Goal: Information Seeking & Learning: Learn about a topic

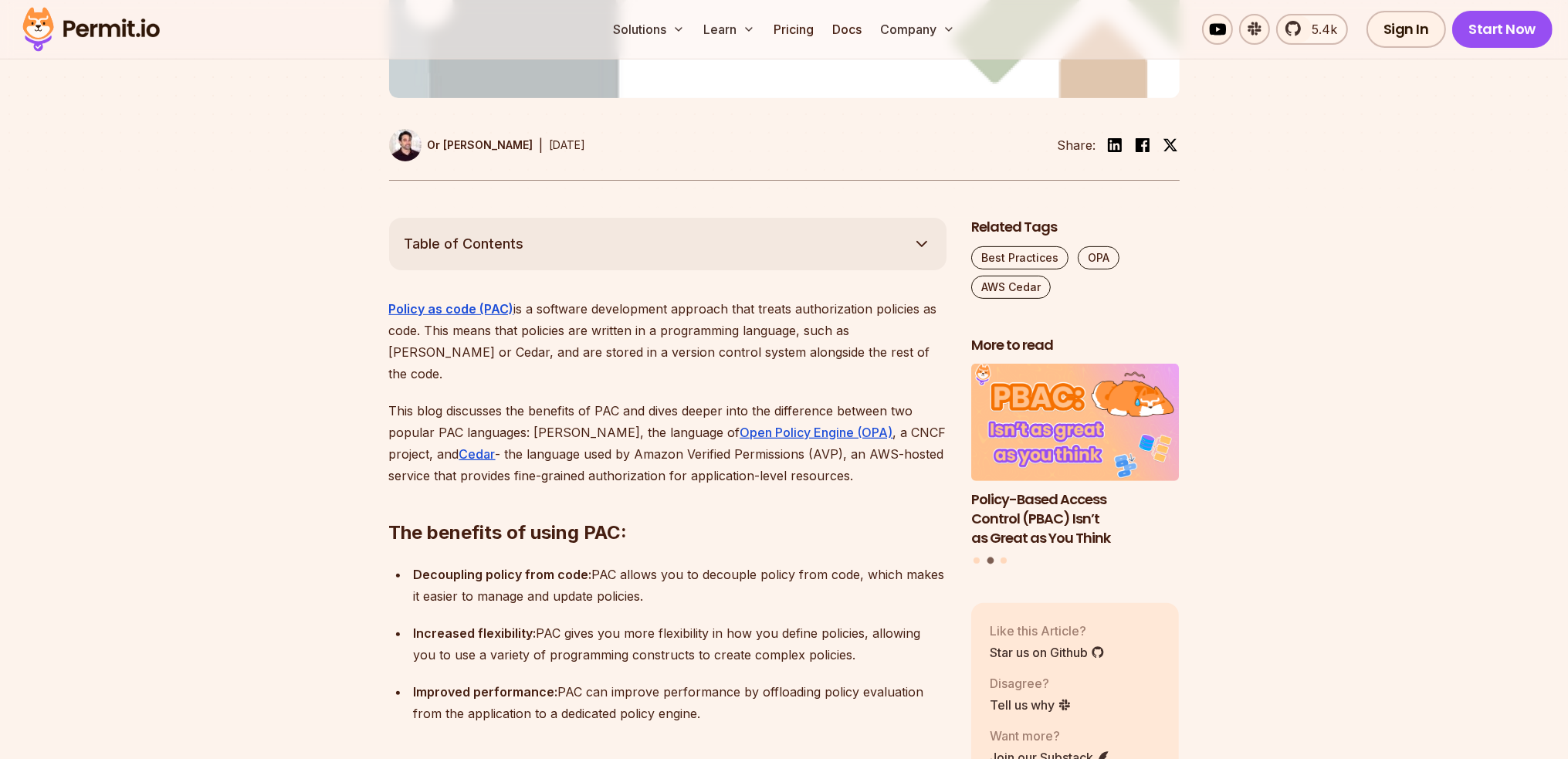
scroll to position [386, 0]
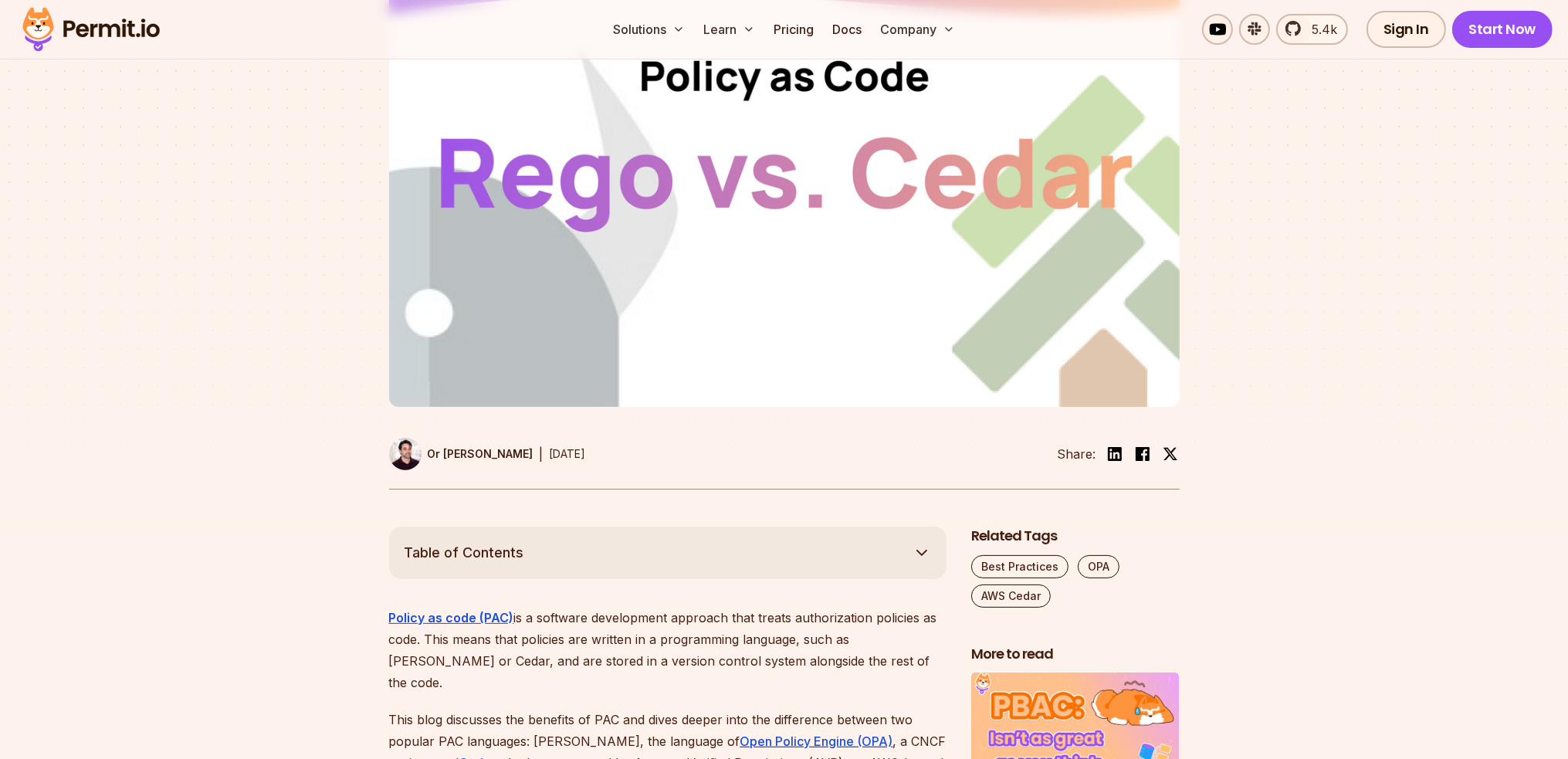
click at [806, 526] on button "Table of Contents" at bounding box center [668, 552] width 558 height 52
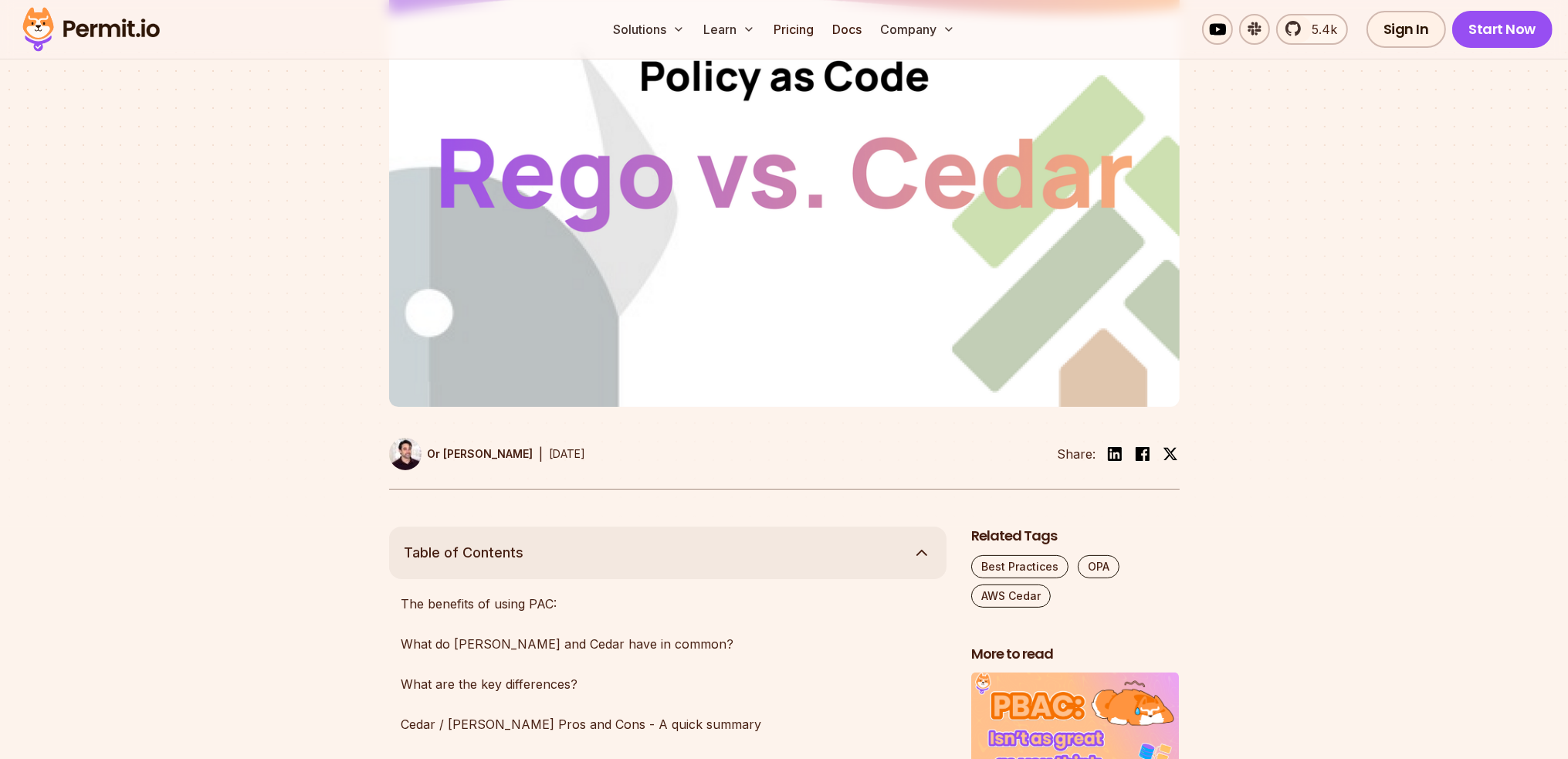
click at [806, 526] on button "Table of Contents" at bounding box center [668, 552] width 558 height 52
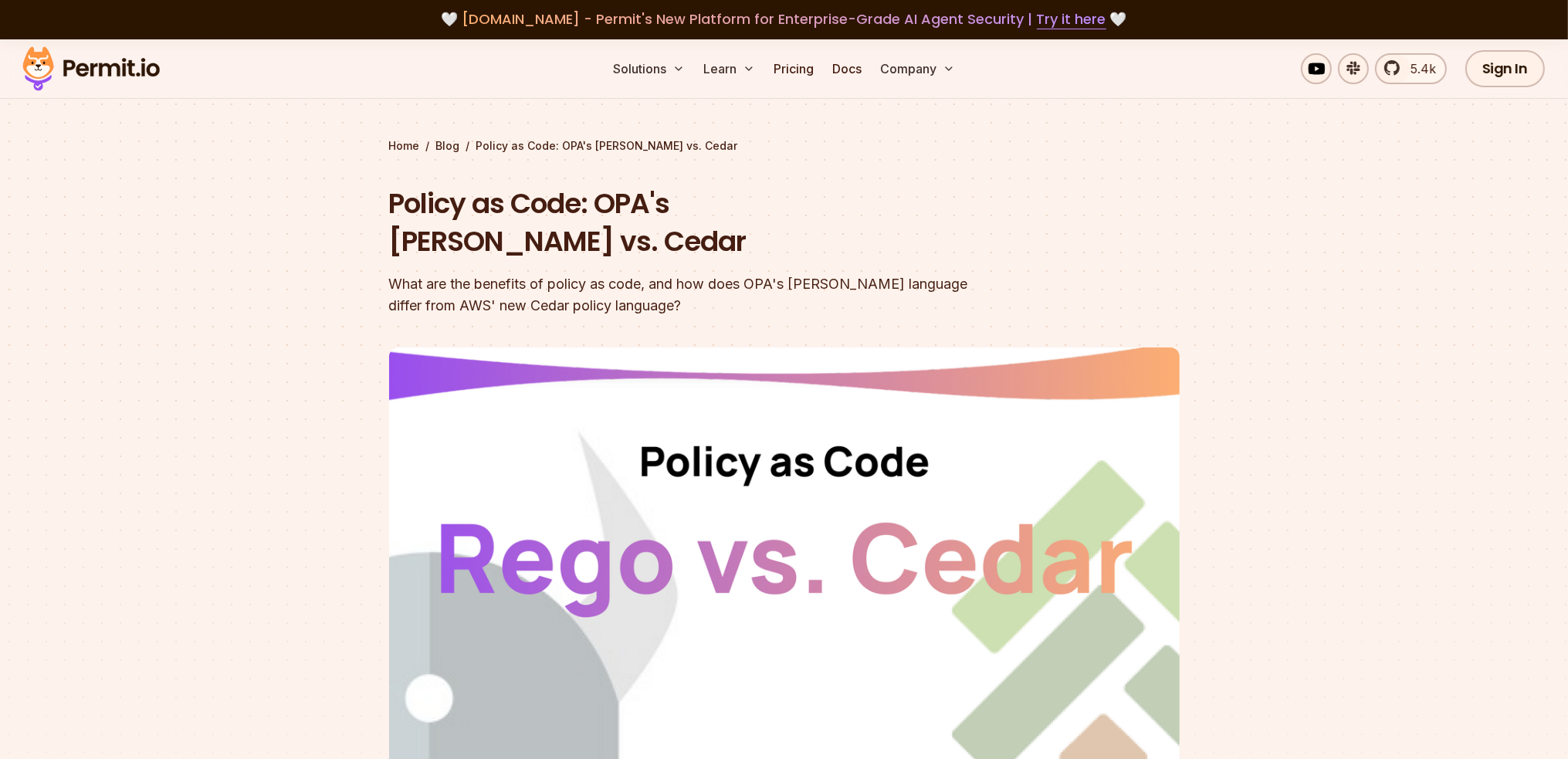
scroll to position [0, 0]
click at [788, 215] on h1 "Policy as Code: OPA's [PERSON_NAME] vs. Cedar" at bounding box center [685, 223] width 593 height 76
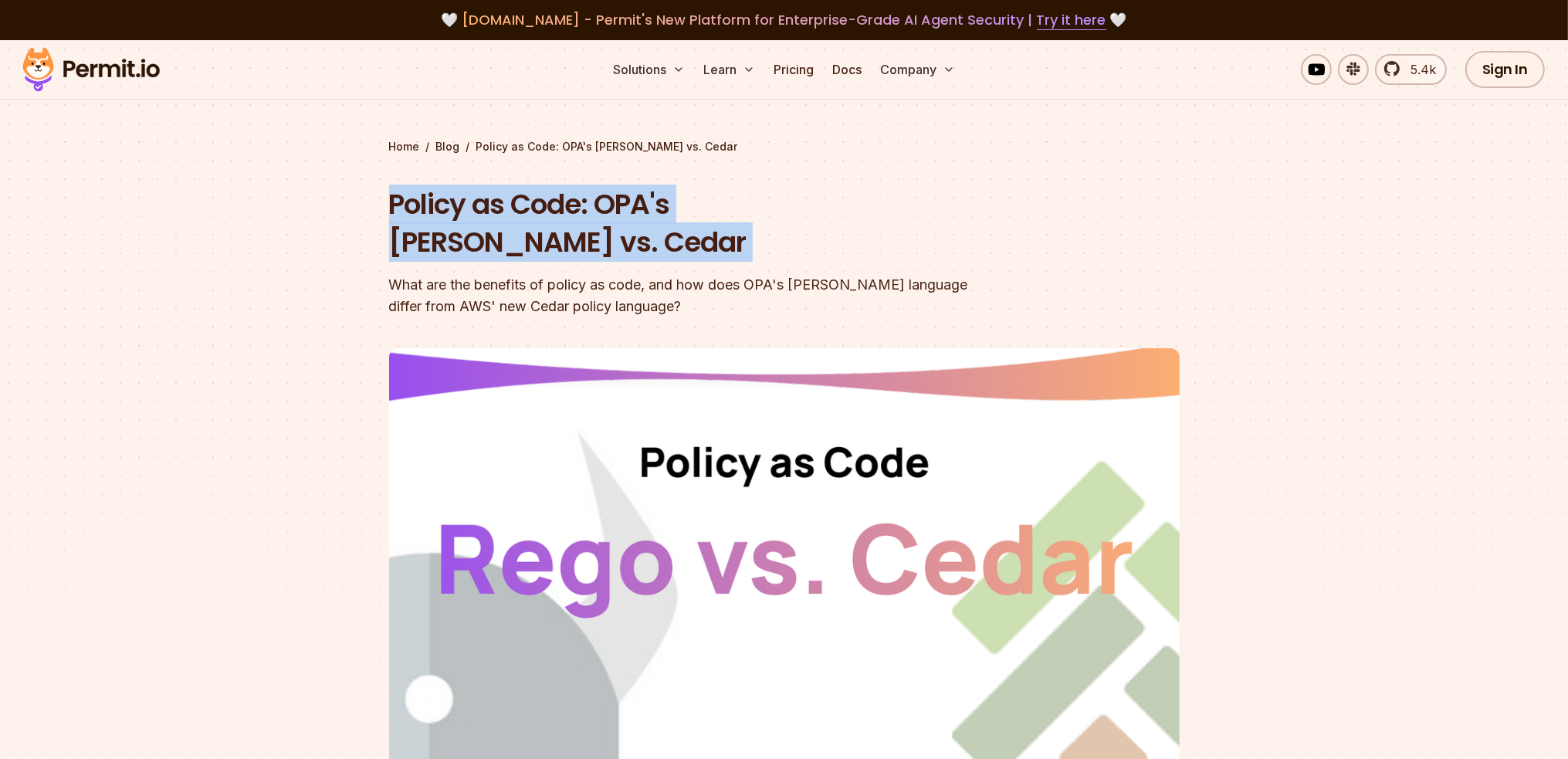
click at [788, 215] on h1 "Policy as Code: OPA's [PERSON_NAME] vs. Cedar" at bounding box center [685, 223] width 593 height 76
click at [990, 197] on header "Policy as Code: OPA's [PERSON_NAME] vs. Cedar What are the benefits of policy a…" at bounding box center [784, 530] width 790 height 690
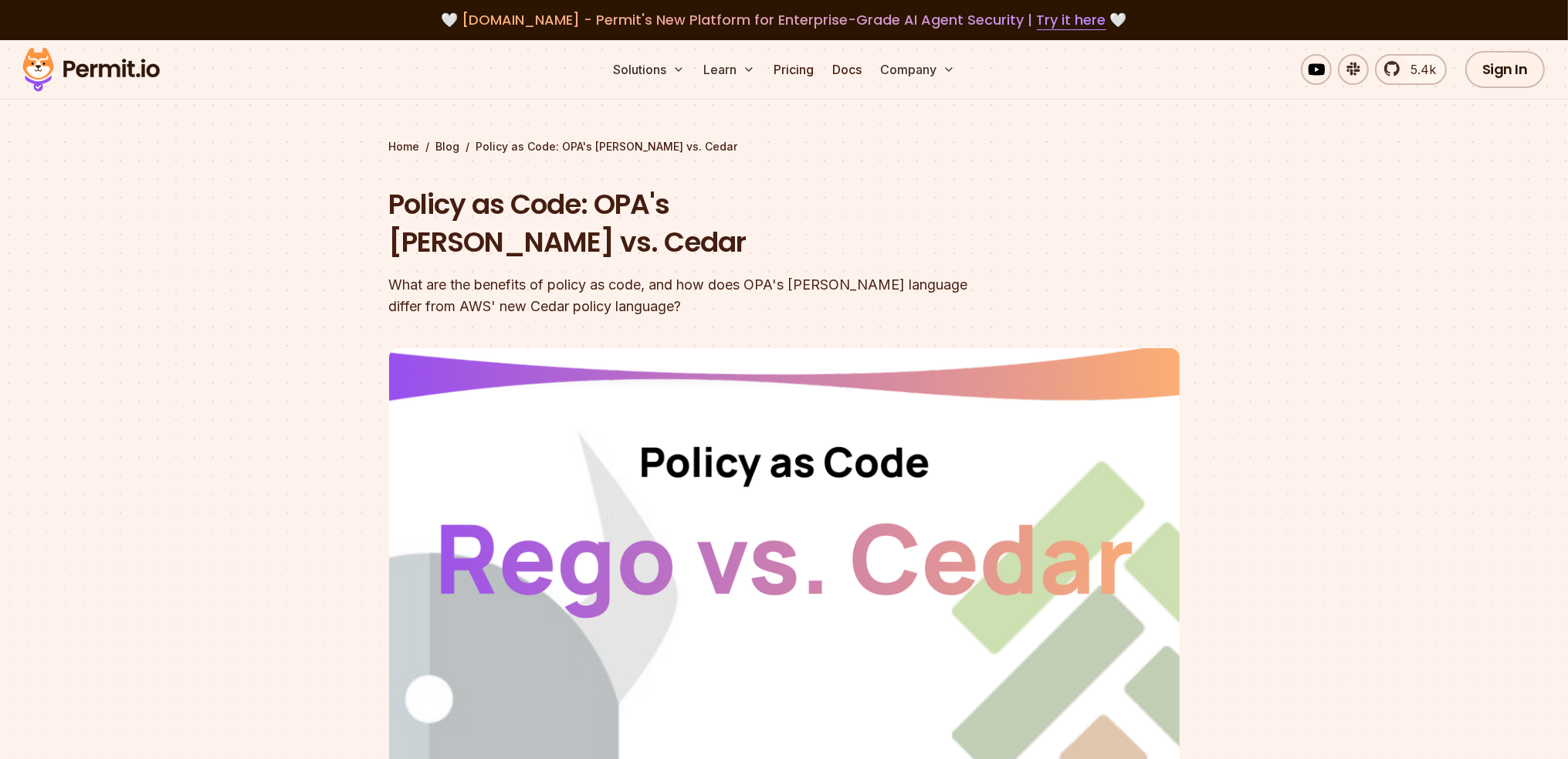
click at [515, 28] on span "[DOMAIN_NAME] - Permit's New Platform for Enterprise-Grade AI Agent Security | …" at bounding box center [784, 19] width 644 height 19
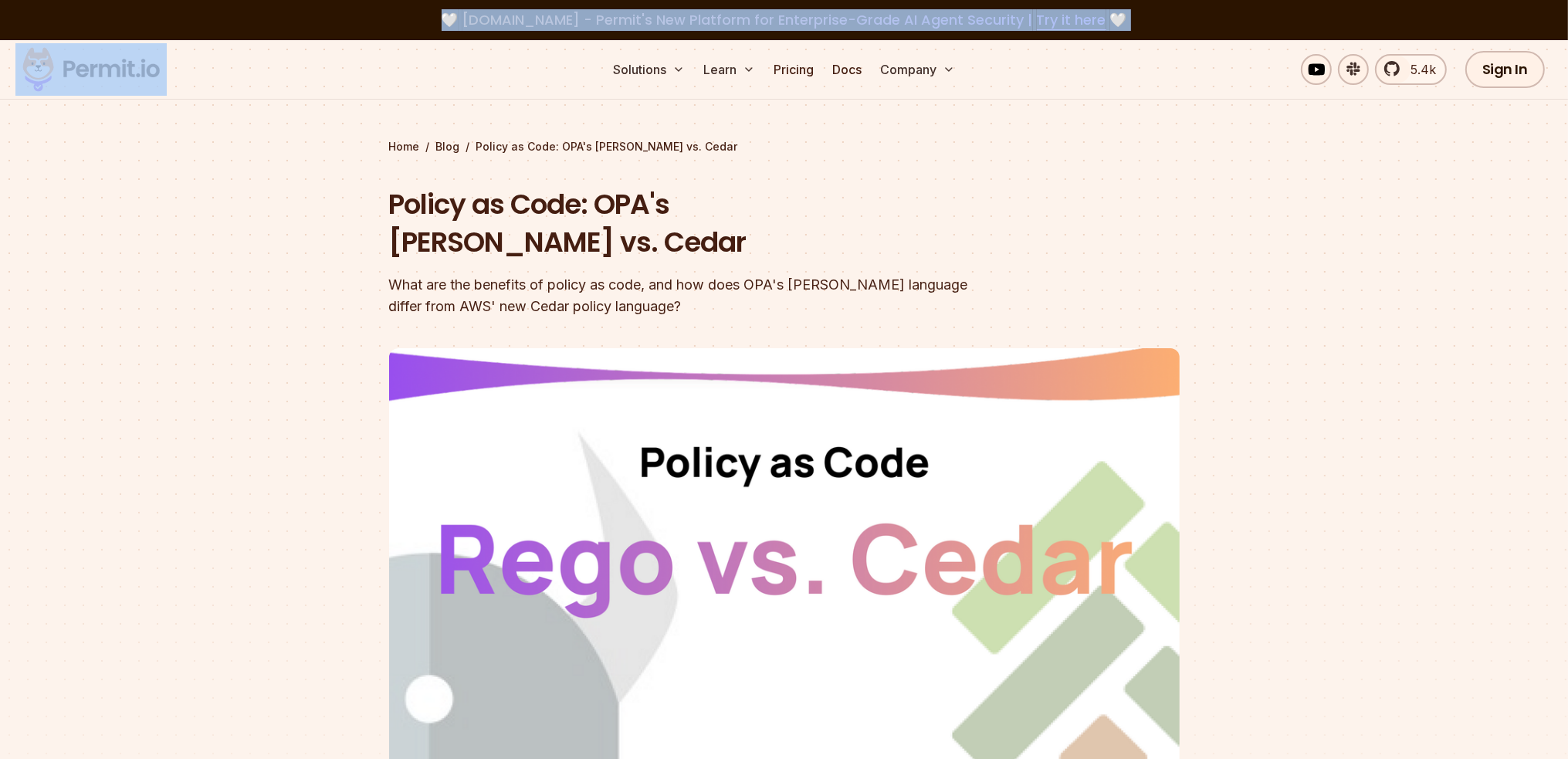
click at [515, 28] on span "[DOMAIN_NAME] - Permit's New Platform for Enterprise-Grade AI Agent Security | …" at bounding box center [784, 19] width 644 height 19
